Goal: Task Accomplishment & Management: Complete application form

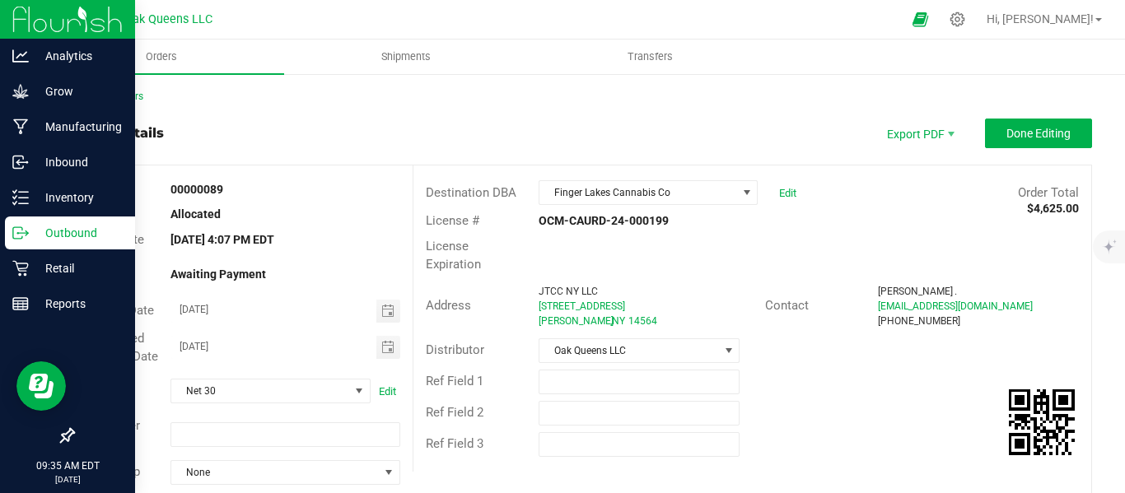
scroll to position [703, 0]
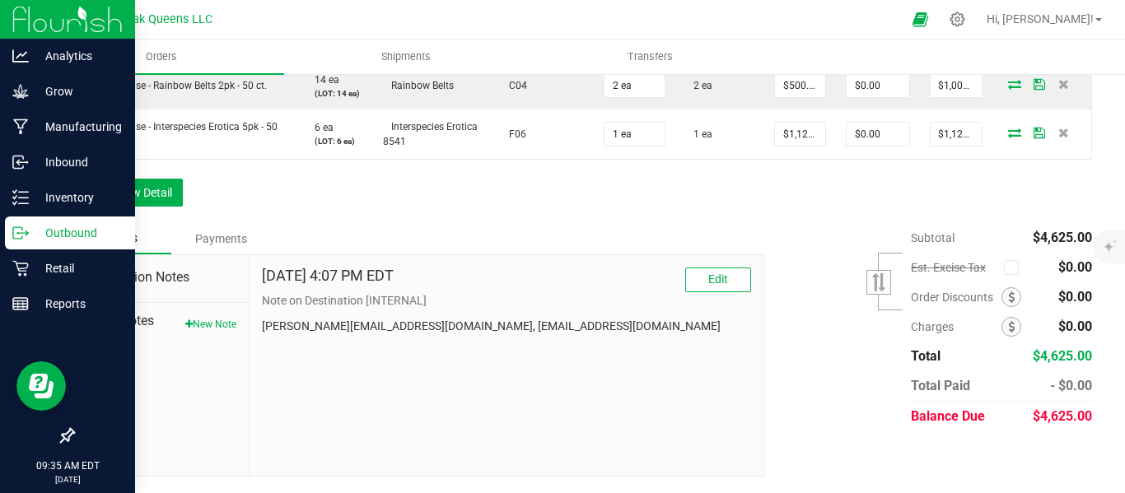
click at [56, 242] on p "Outbound" at bounding box center [78, 233] width 99 height 20
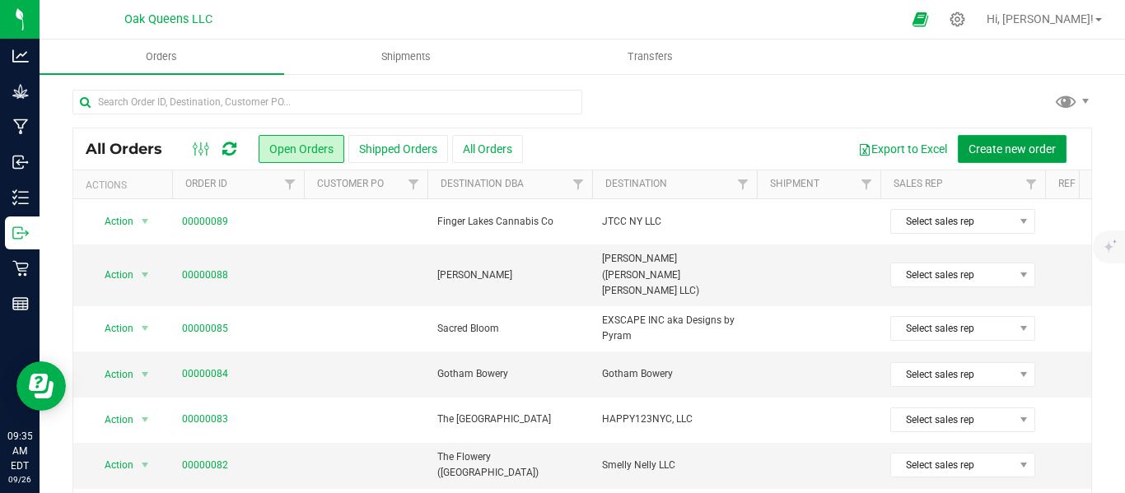
click at [996, 153] on span "Create new order" at bounding box center [1011, 148] width 87 height 13
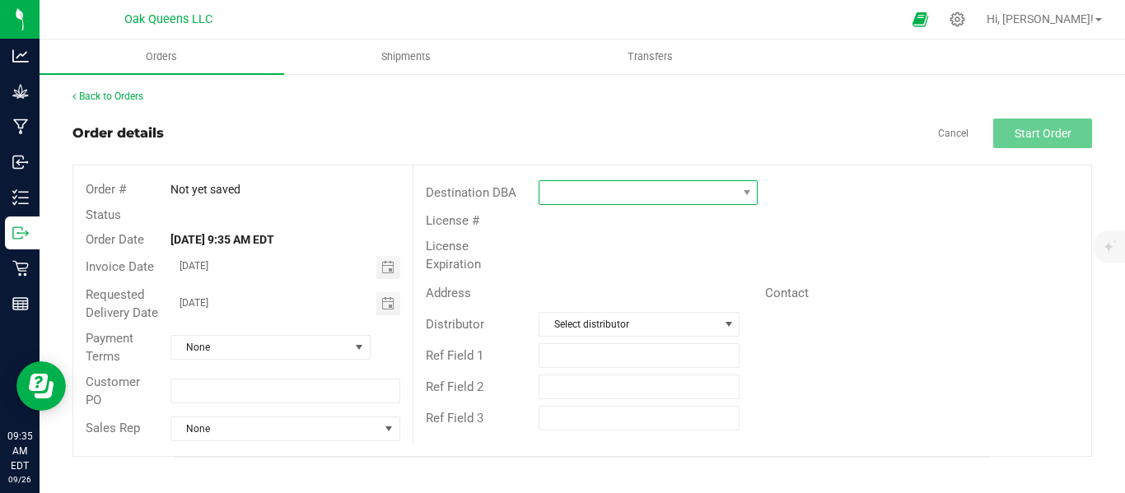
click at [594, 183] on span at bounding box center [637, 192] width 197 height 23
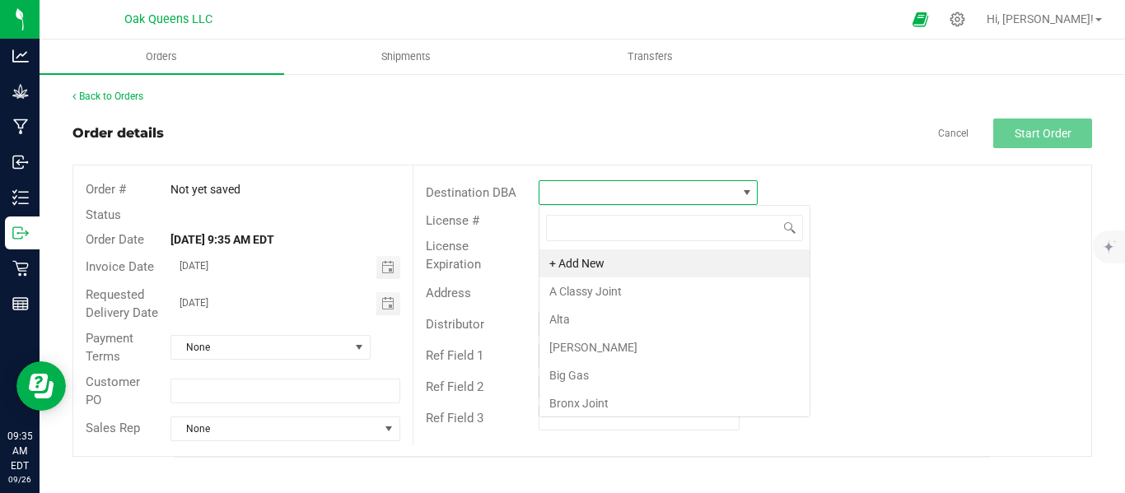
scroll to position [25, 219]
type input "elevat"
click at [585, 264] on li "Elevate ADK" at bounding box center [647, 263] width 217 height 28
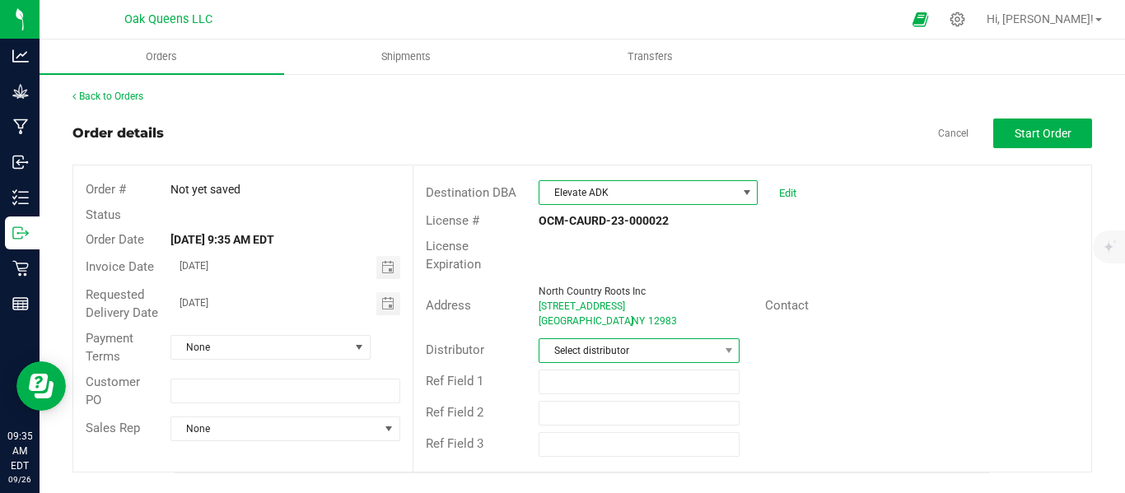
click at [577, 339] on span "Select distributor" at bounding box center [628, 350] width 179 height 23
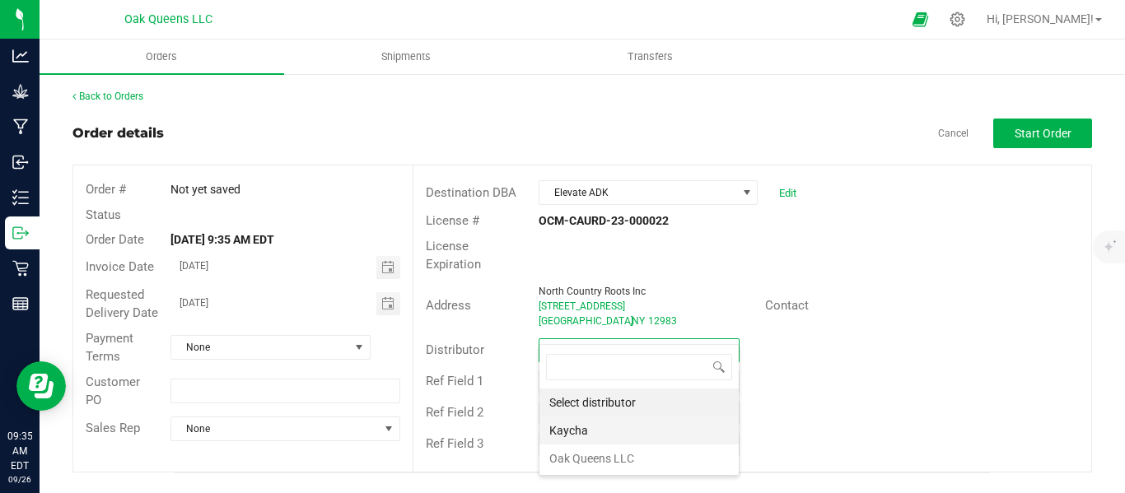
scroll to position [25, 202]
click at [572, 454] on li "Oak Queens LLC" at bounding box center [638, 459] width 199 height 28
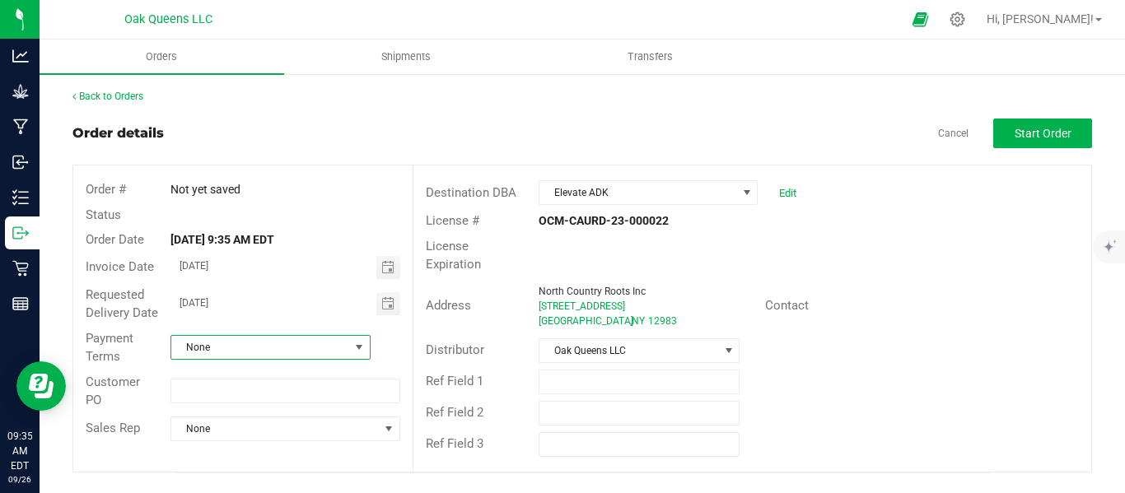
click at [273, 341] on span "None" at bounding box center [260, 347] width 178 height 23
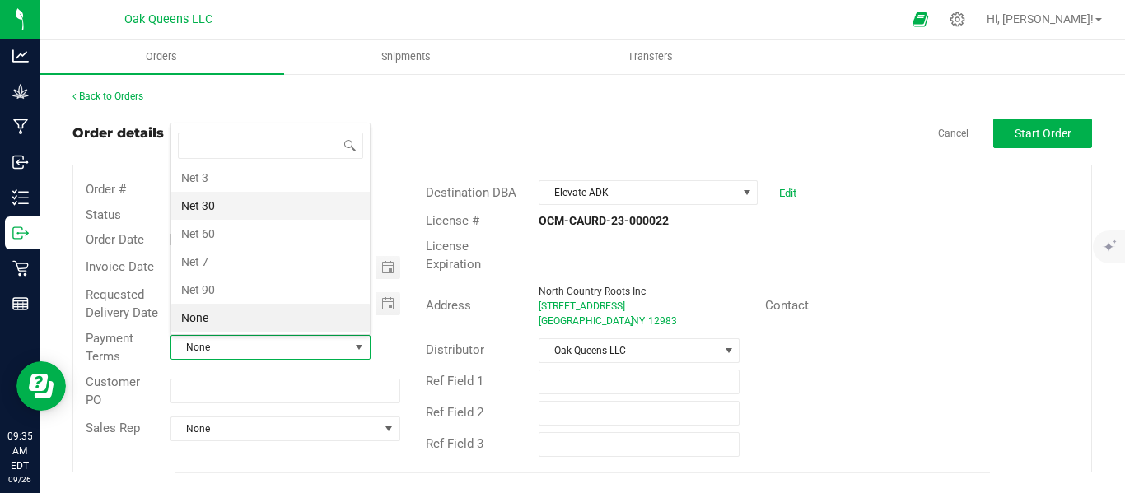
click at [218, 202] on li "Net 30" at bounding box center [270, 206] width 198 height 28
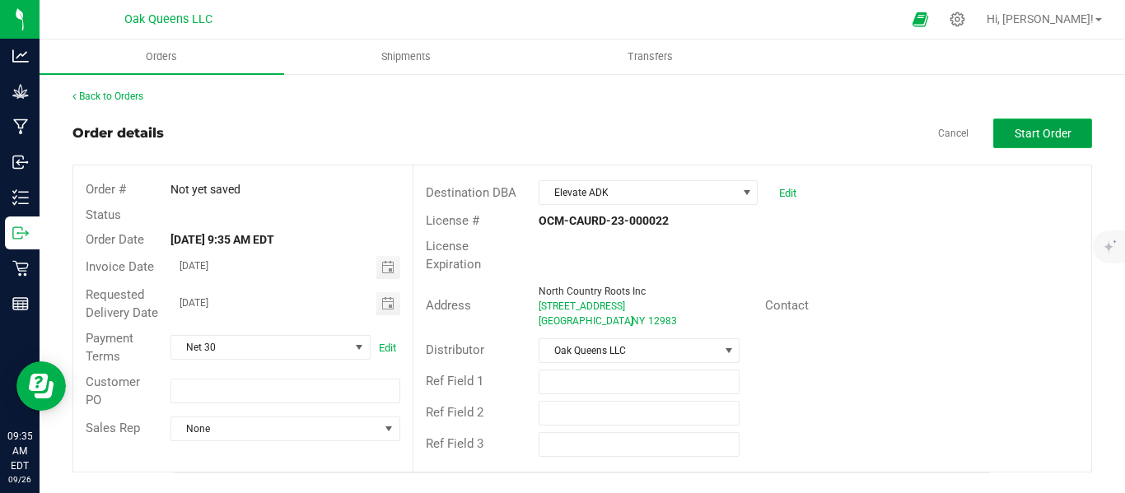
click at [1027, 127] on span "Start Order" at bounding box center [1042, 133] width 57 height 13
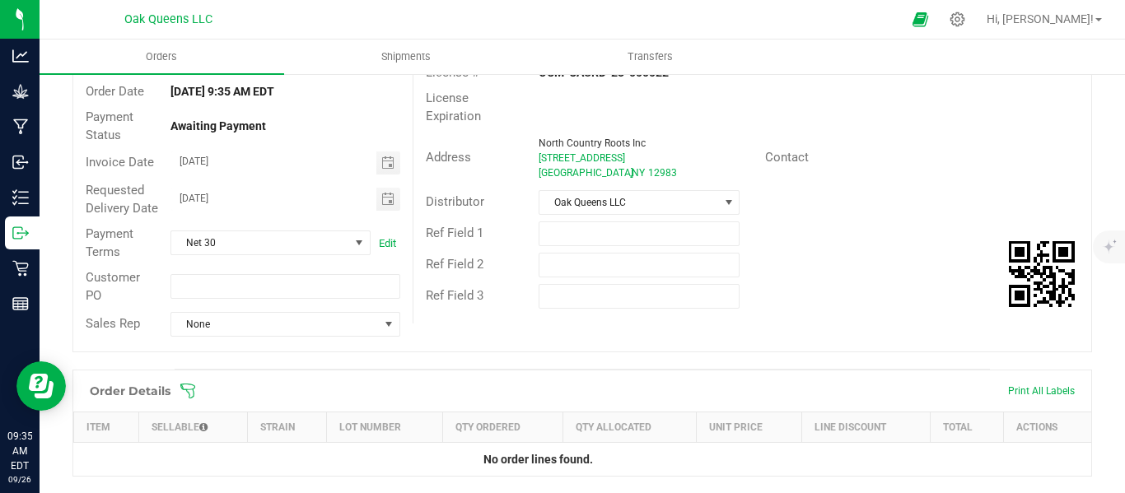
scroll to position [274, 0]
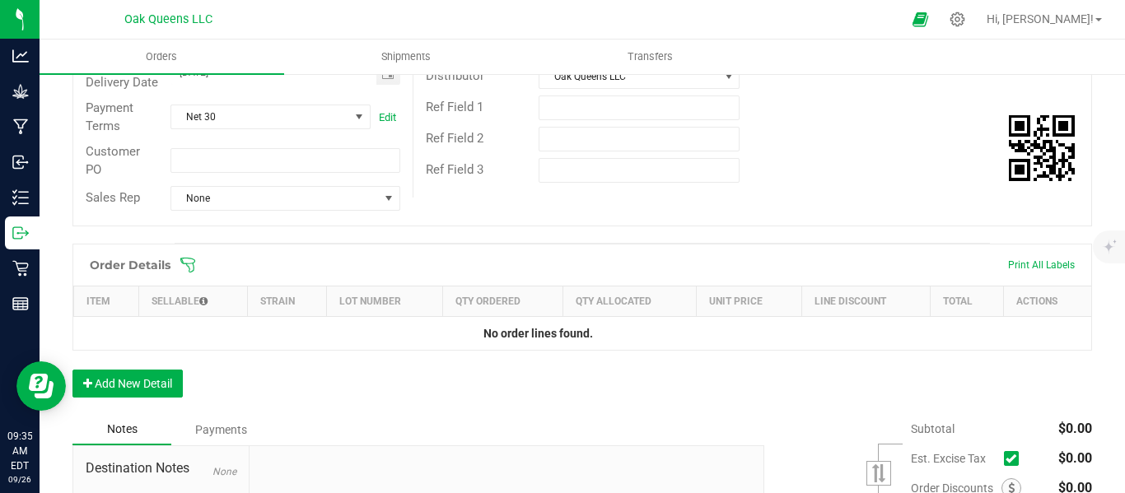
click at [194, 273] on icon at bounding box center [187, 265] width 15 height 15
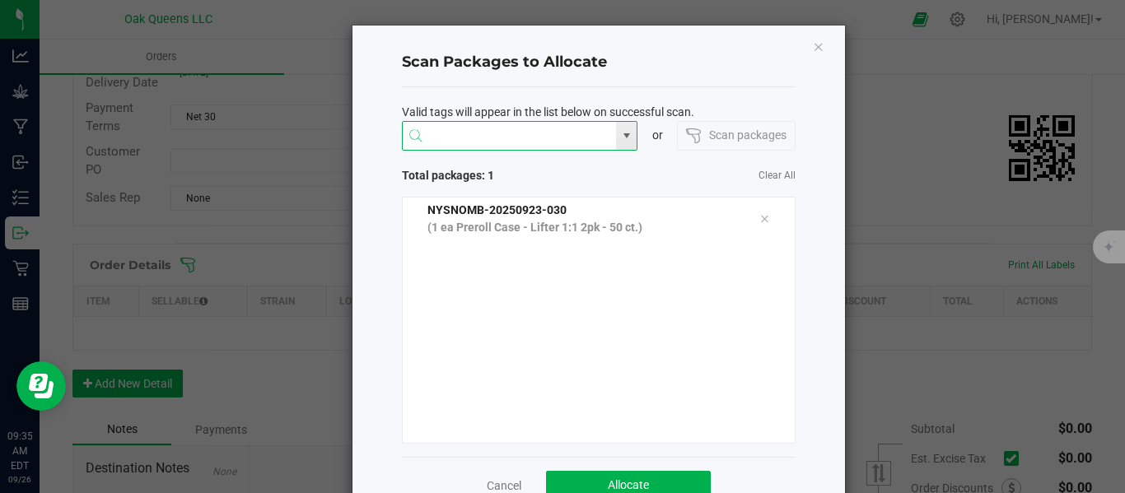
click at [462, 144] on input "NO DATA FOUND" at bounding box center [510, 137] width 214 height 30
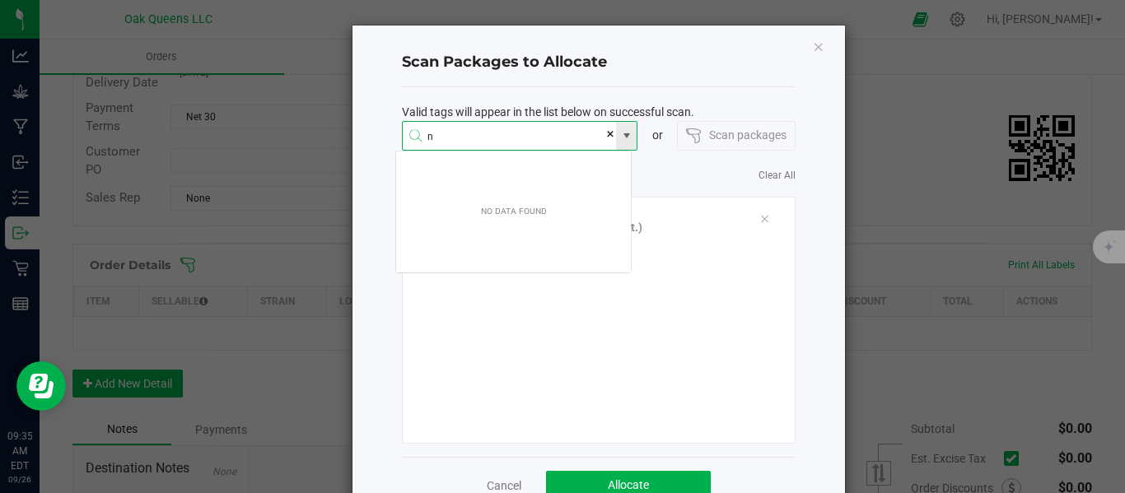
scroll to position [30, 236]
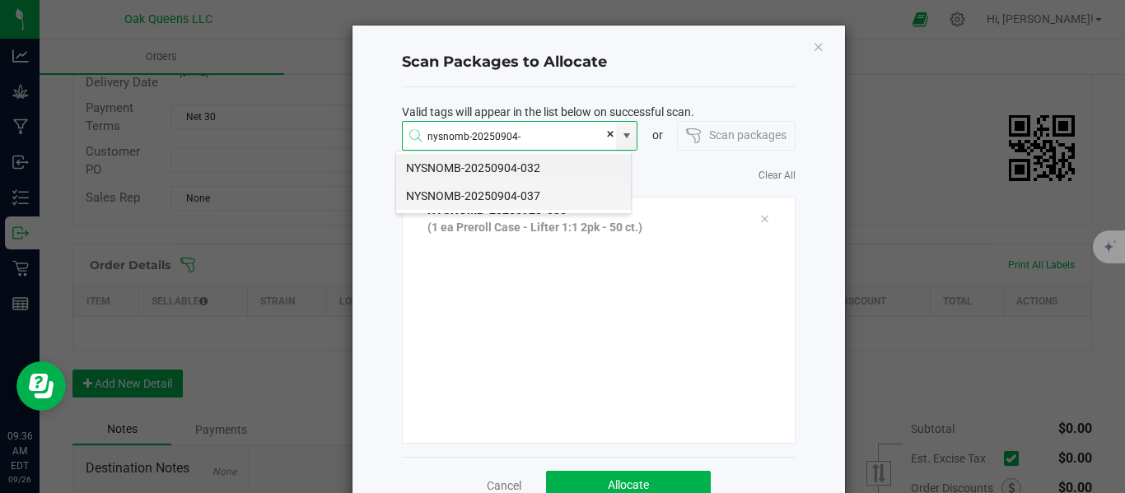
click at [470, 190] on li "NYSNOMB-20250904-037" at bounding box center [513, 196] width 235 height 28
type input "NYSNOMB-20250904-037"
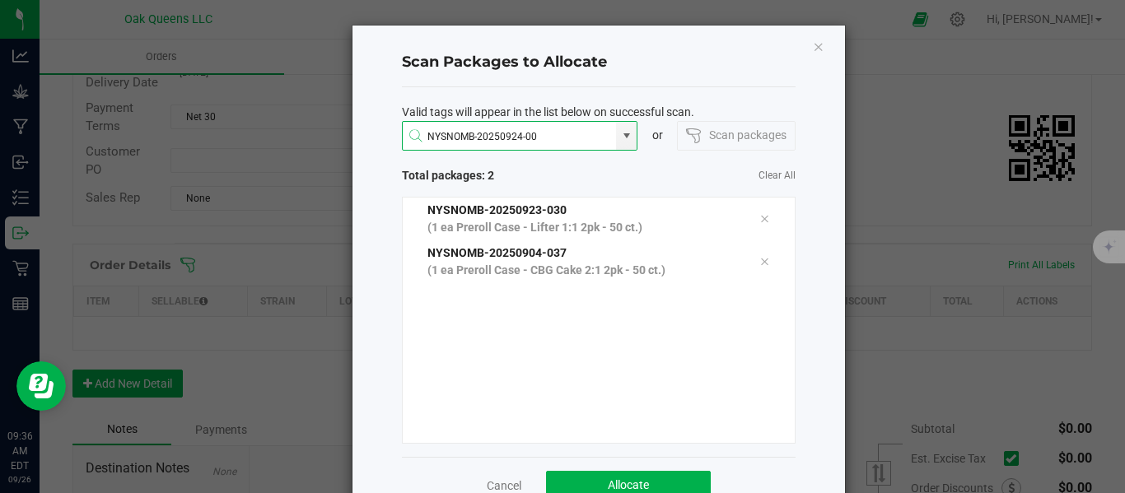
type input "NYSNOMB-20250924-006"
click at [486, 159] on li "NYSNOMB-20250924-006" at bounding box center [513, 168] width 235 height 28
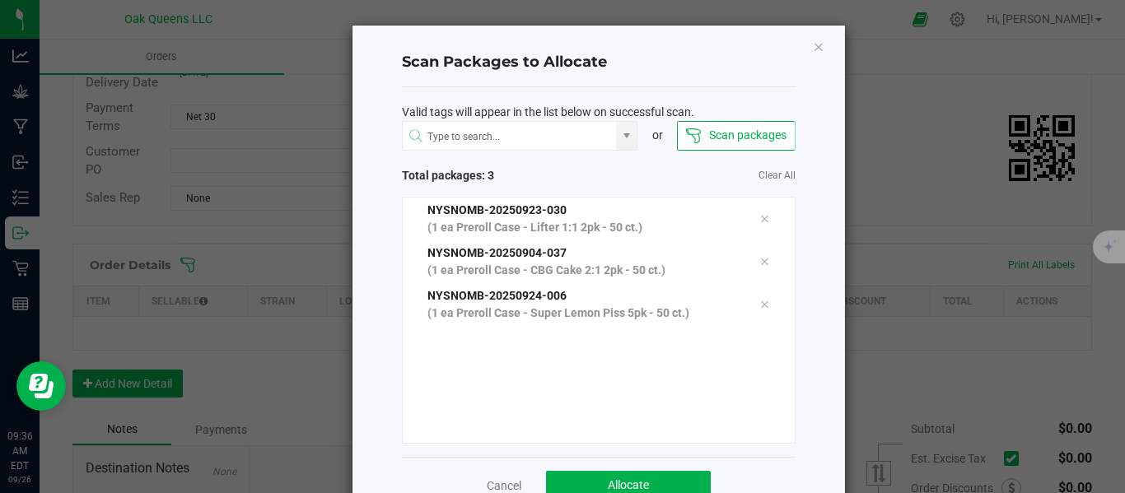
click at [709, 141] on div "Scan packages" at bounding box center [736, 136] width 118 height 30
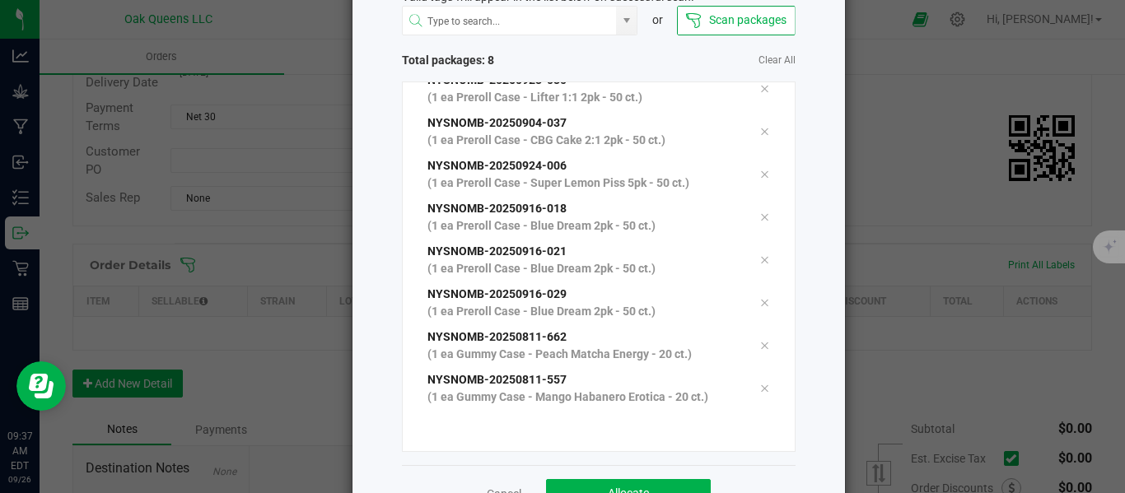
scroll to position [170, 0]
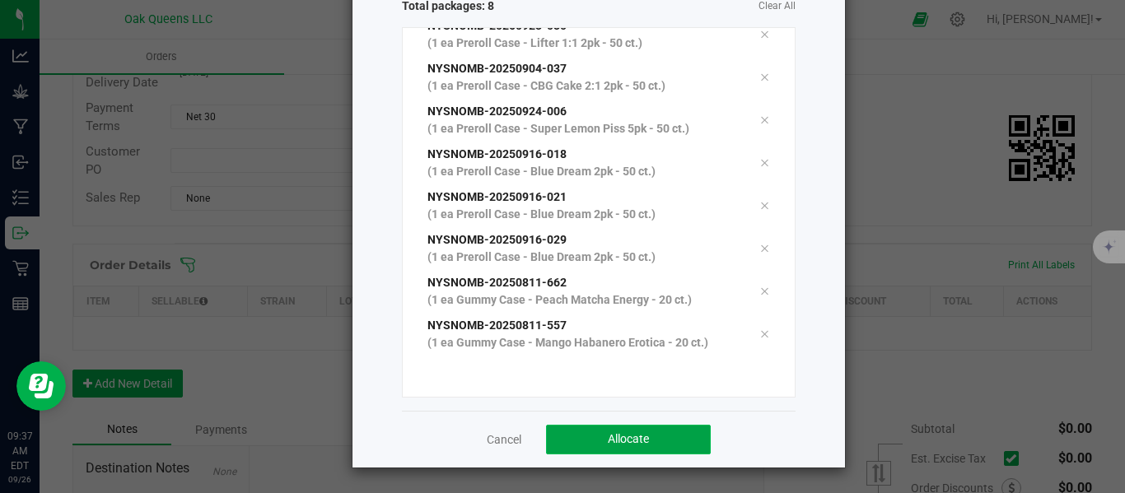
click at [598, 431] on button "Allocate" at bounding box center [628, 440] width 165 height 30
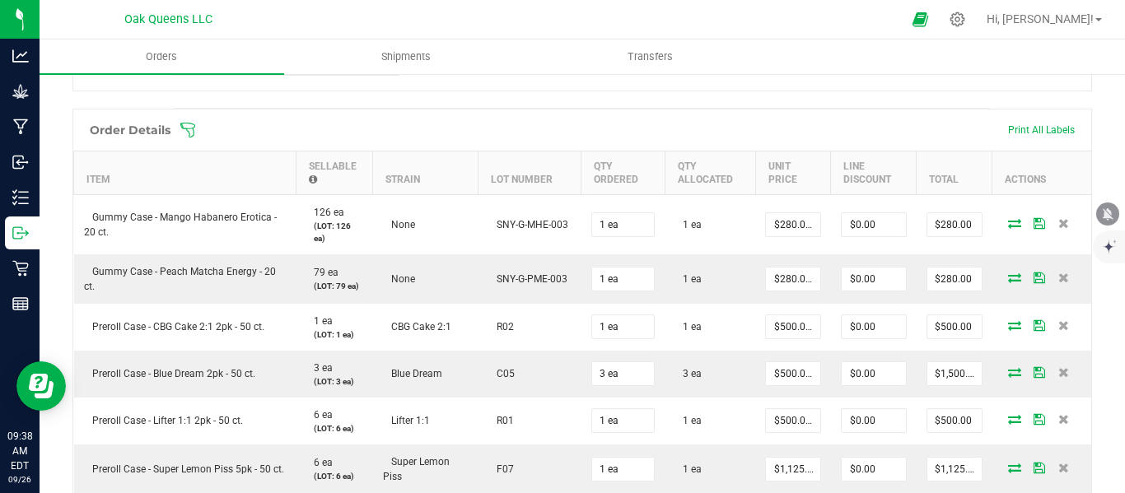
scroll to position [762, 0]
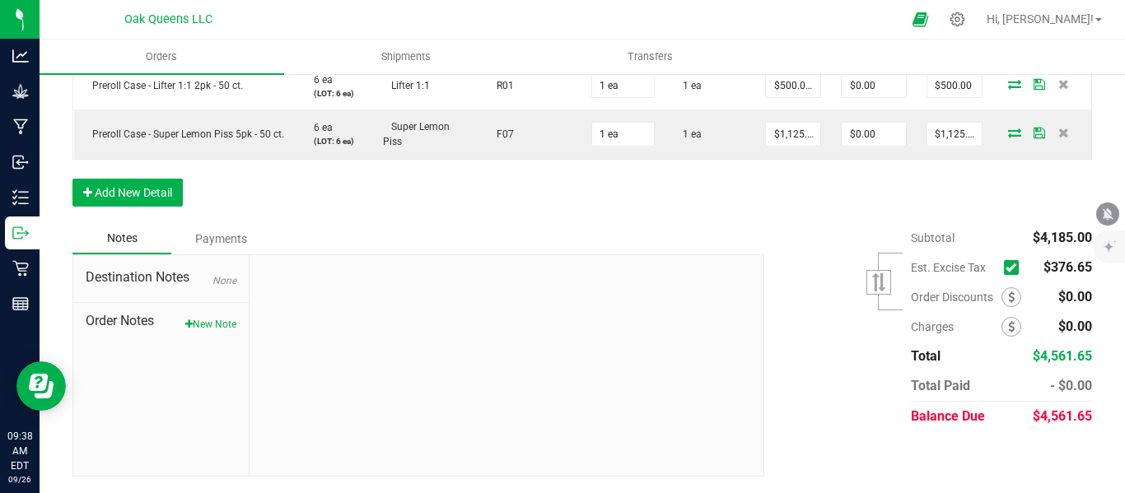
click at [1005, 268] on icon at bounding box center [1010, 268] width 11 height 0
click at [0, 0] on input "checkbox" at bounding box center [0, 0] width 0 height 0
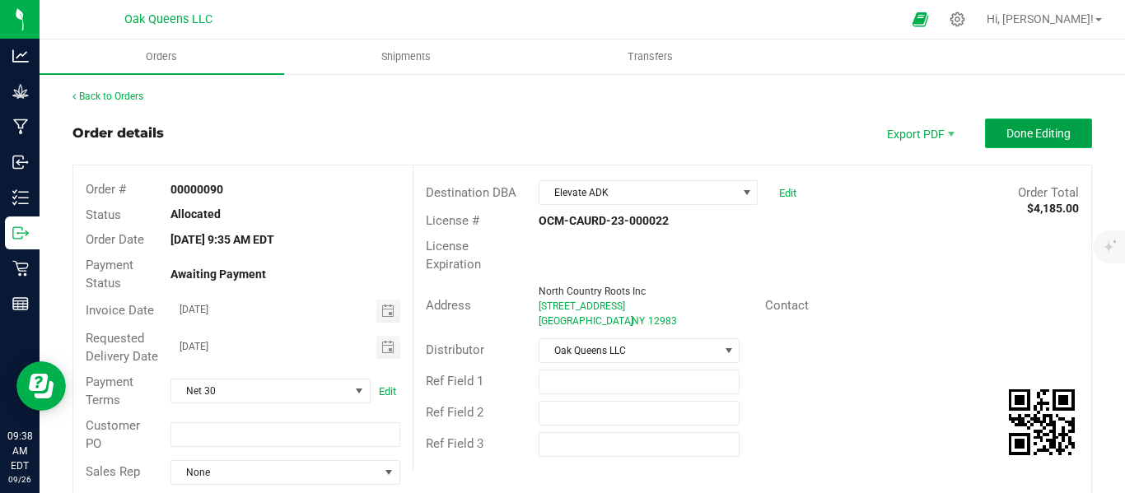
click at [1012, 128] on span "Done Editing" at bounding box center [1038, 133] width 64 height 13
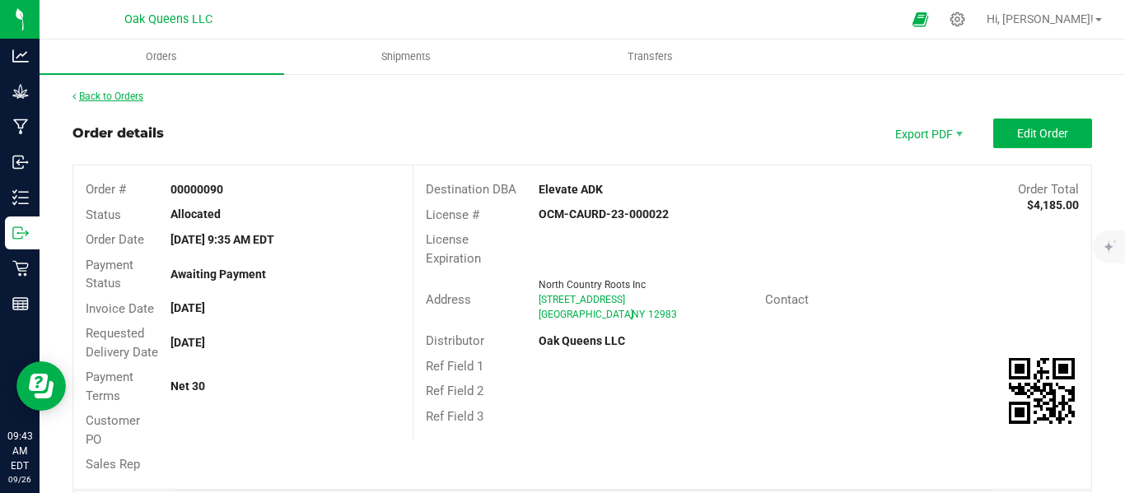
click at [117, 100] on link "Back to Orders" at bounding box center [107, 97] width 71 height 12
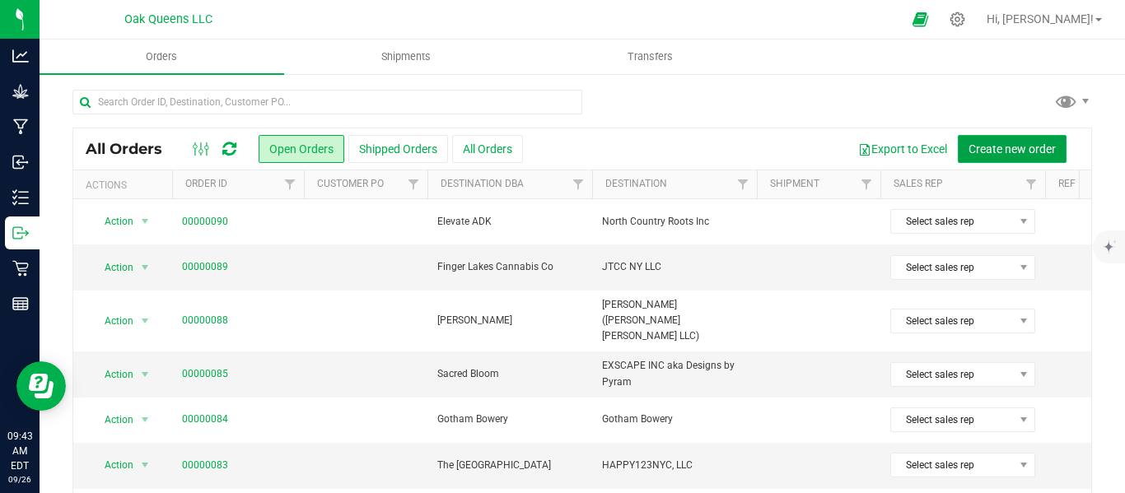
click at [1007, 151] on span "Create new order" at bounding box center [1011, 148] width 87 height 13
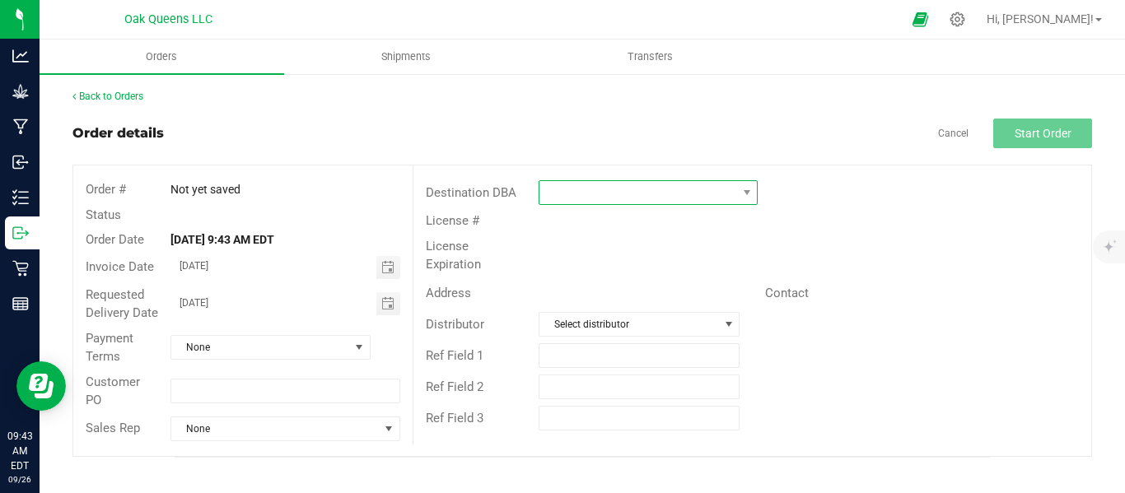
click at [573, 193] on span at bounding box center [637, 192] width 197 height 23
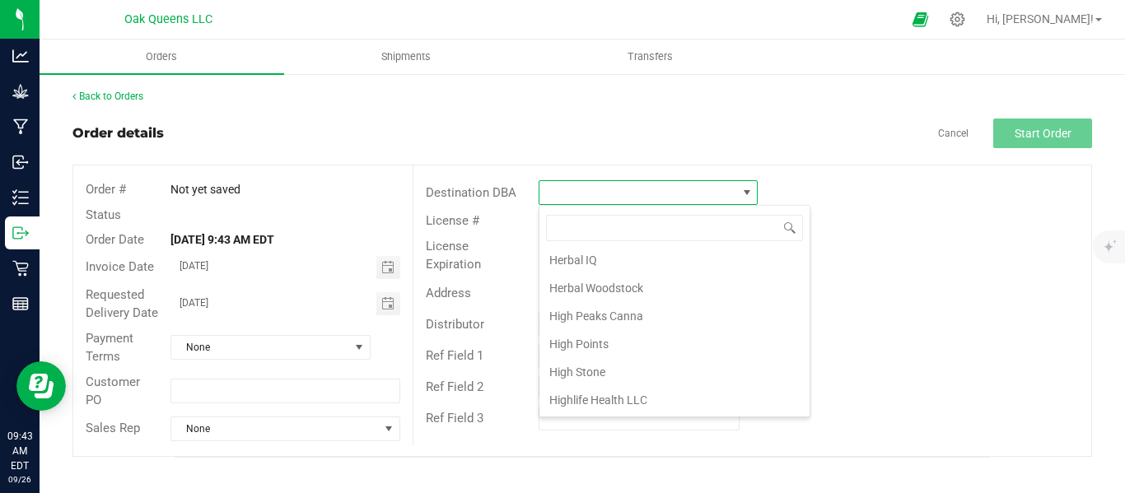
scroll to position [1373, 0]
click at [575, 338] on li "[PERSON_NAME] Main" at bounding box center [674, 347] width 270 height 28
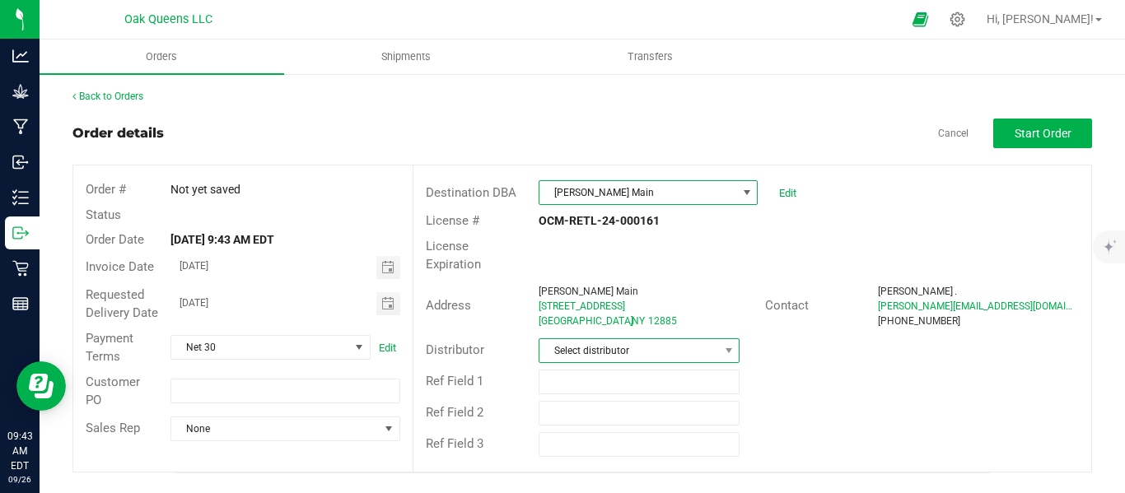
click at [562, 339] on span "Select distributor" at bounding box center [628, 350] width 179 height 23
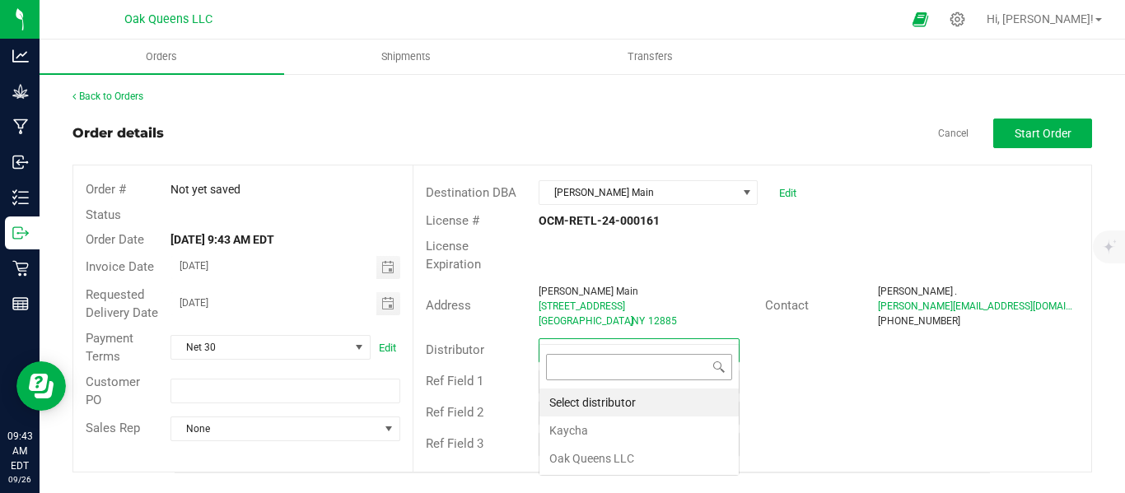
scroll to position [25, 202]
click at [572, 461] on li "Oak Queens LLC" at bounding box center [638, 459] width 199 height 28
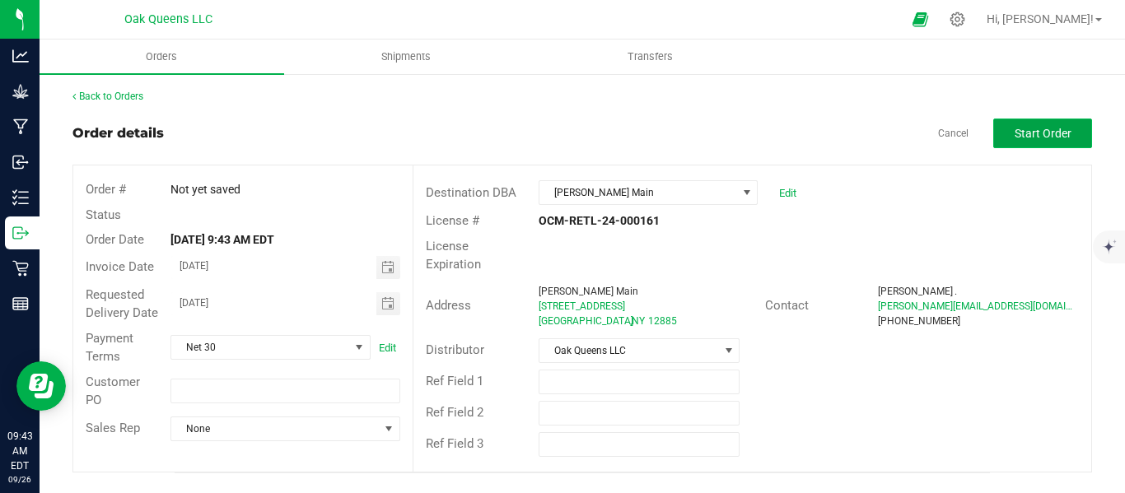
click at [1007, 135] on button "Start Order" at bounding box center [1042, 134] width 99 height 30
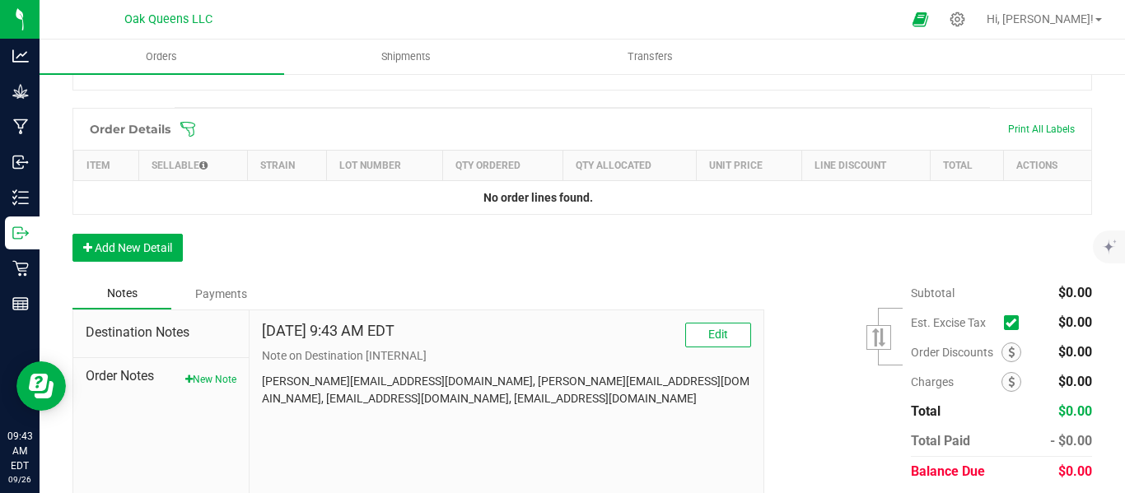
scroll to position [412, 0]
click at [192, 136] on icon at bounding box center [187, 127] width 16 height 16
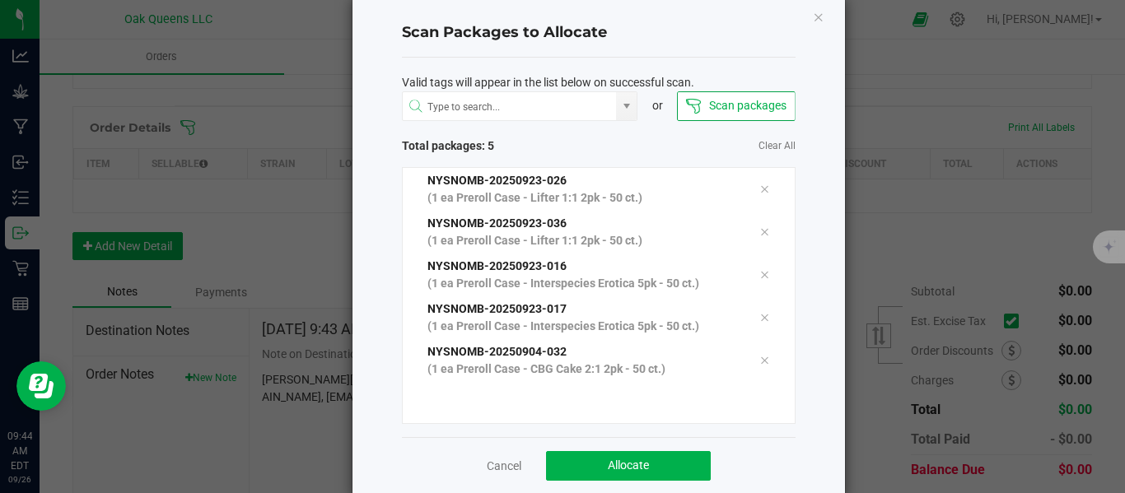
scroll to position [56, 0]
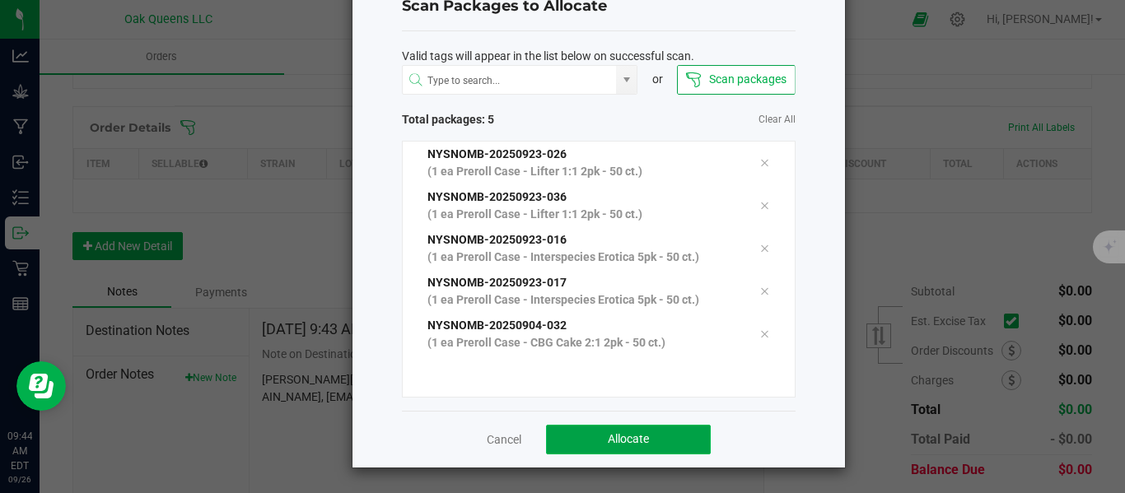
click at [584, 438] on button "Allocate" at bounding box center [628, 440] width 165 height 30
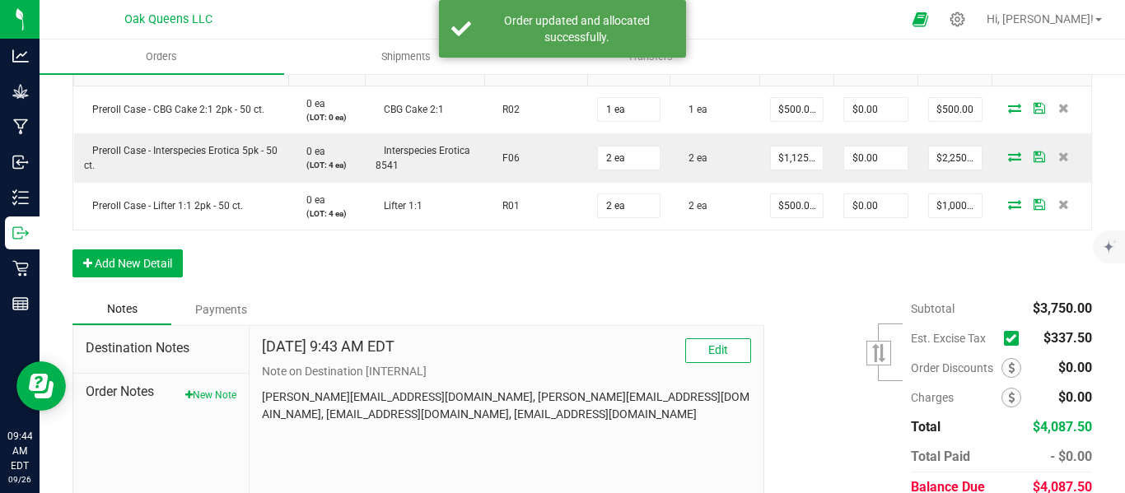
scroll to position [607, 0]
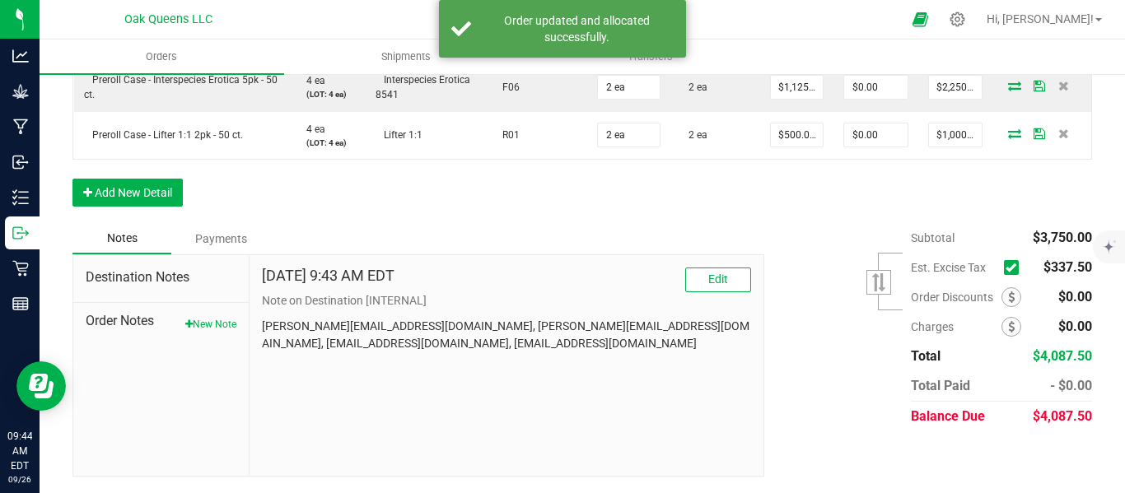
click at [1005, 268] on icon at bounding box center [1010, 268] width 11 height 0
click at [0, 0] on input "checkbox" at bounding box center [0, 0] width 0 height 0
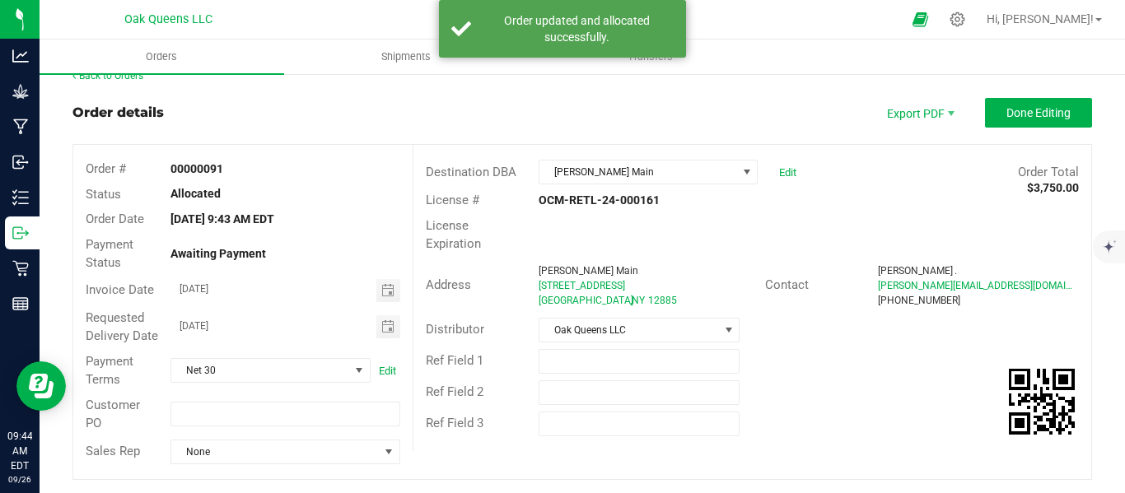
scroll to position [0, 0]
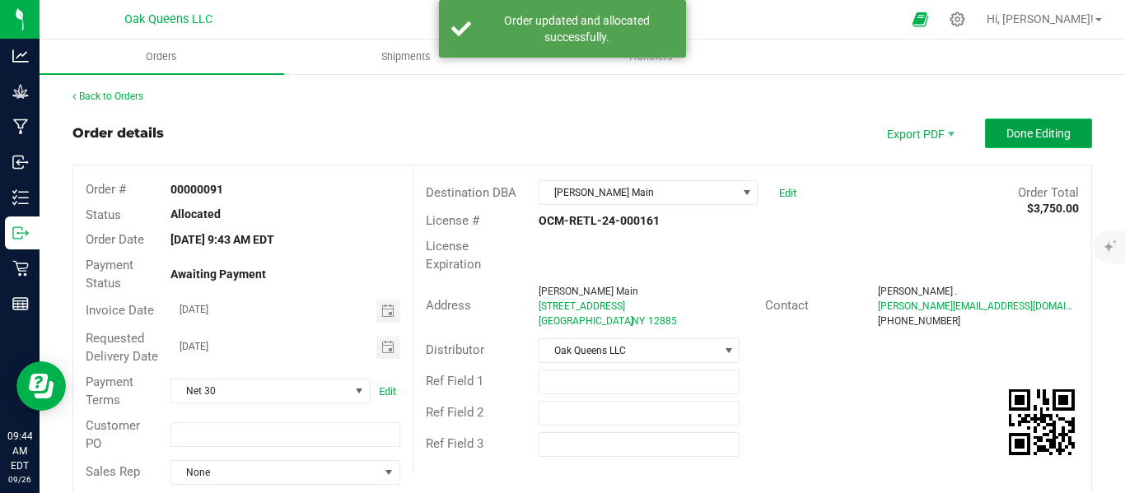
click at [1006, 137] on span "Done Editing" at bounding box center [1038, 133] width 64 height 13
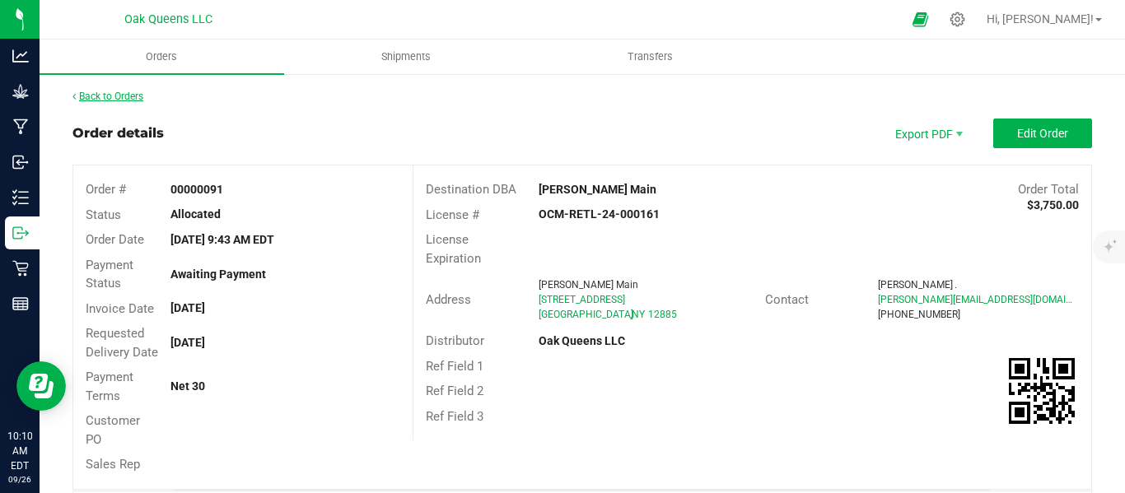
click at [95, 92] on link "Back to Orders" at bounding box center [107, 97] width 71 height 12
